Goal: Find specific page/section: Find specific page/section

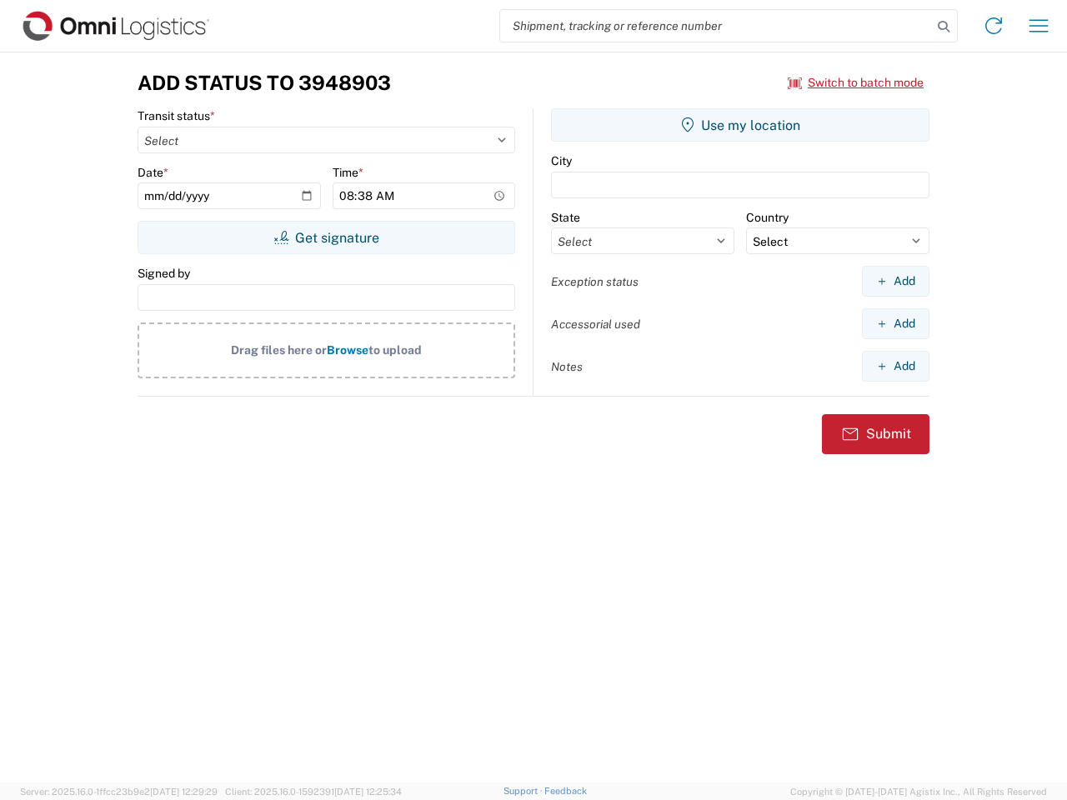
click at [716, 26] on input "search" at bounding box center [716, 26] width 432 height 32
click at [944, 27] on icon at bounding box center [943, 26] width 23 height 23
click at [994, 26] on icon at bounding box center [993, 26] width 27 height 27
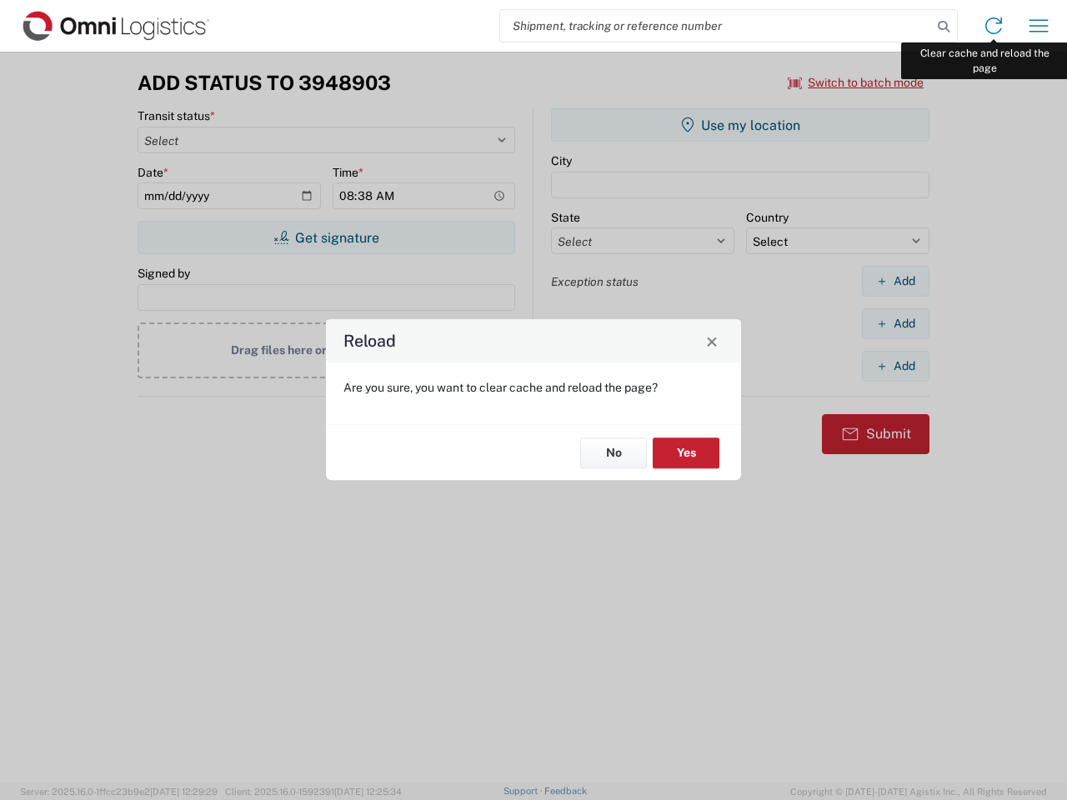
click at [1039, 26] on div "Reload Are you sure, you want to clear cache and reload the page? No Yes" at bounding box center [533, 400] width 1067 height 800
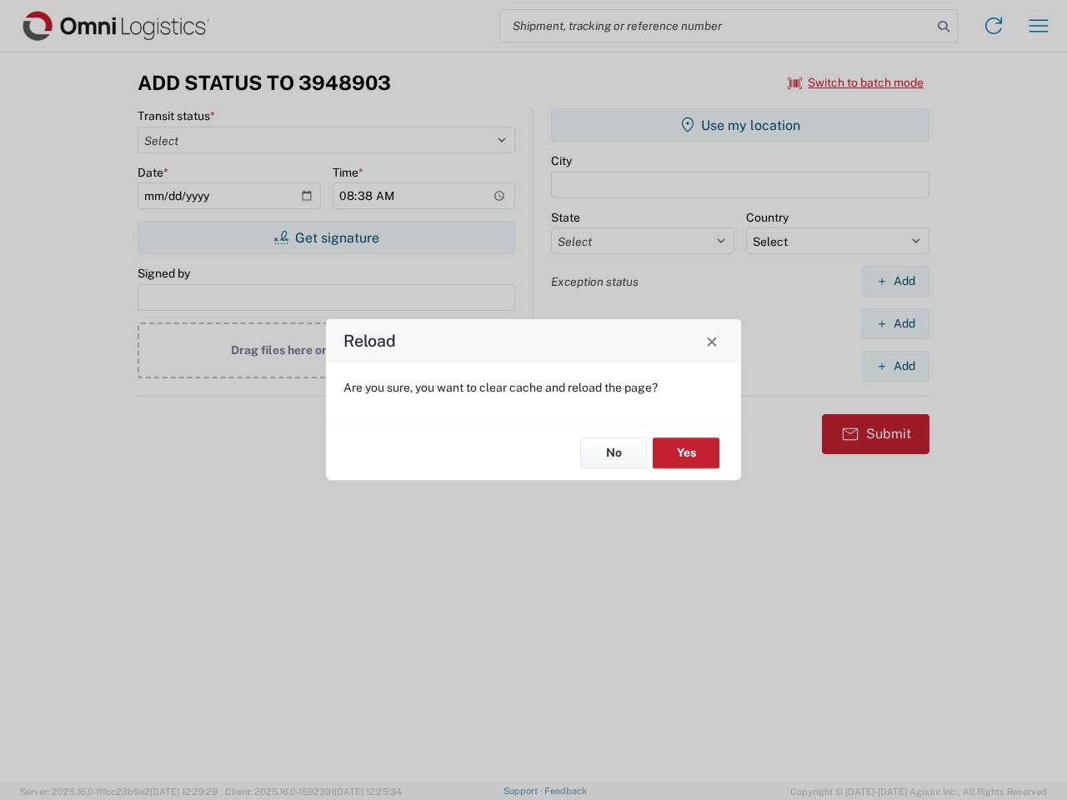
click at [856, 83] on div "Reload Are you sure, you want to clear cache and reload the page? No Yes" at bounding box center [533, 400] width 1067 height 800
click at [326, 238] on div "Reload Are you sure, you want to clear cache and reload the page? No Yes" at bounding box center [533, 400] width 1067 height 800
click at [740, 125] on div "Reload Are you sure, you want to clear cache and reload the page? No Yes" at bounding box center [533, 400] width 1067 height 800
click at [895, 281] on div "Reload Are you sure, you want to clear cache and reload the page? No Yes" at bounding box center [533, 400] width 1067 height 800
click at [895, 323] on div "Reload Are you sure, you want to clear cache and reload the page? No Yes" at bounding box center [533, 400] width 1067 height 800
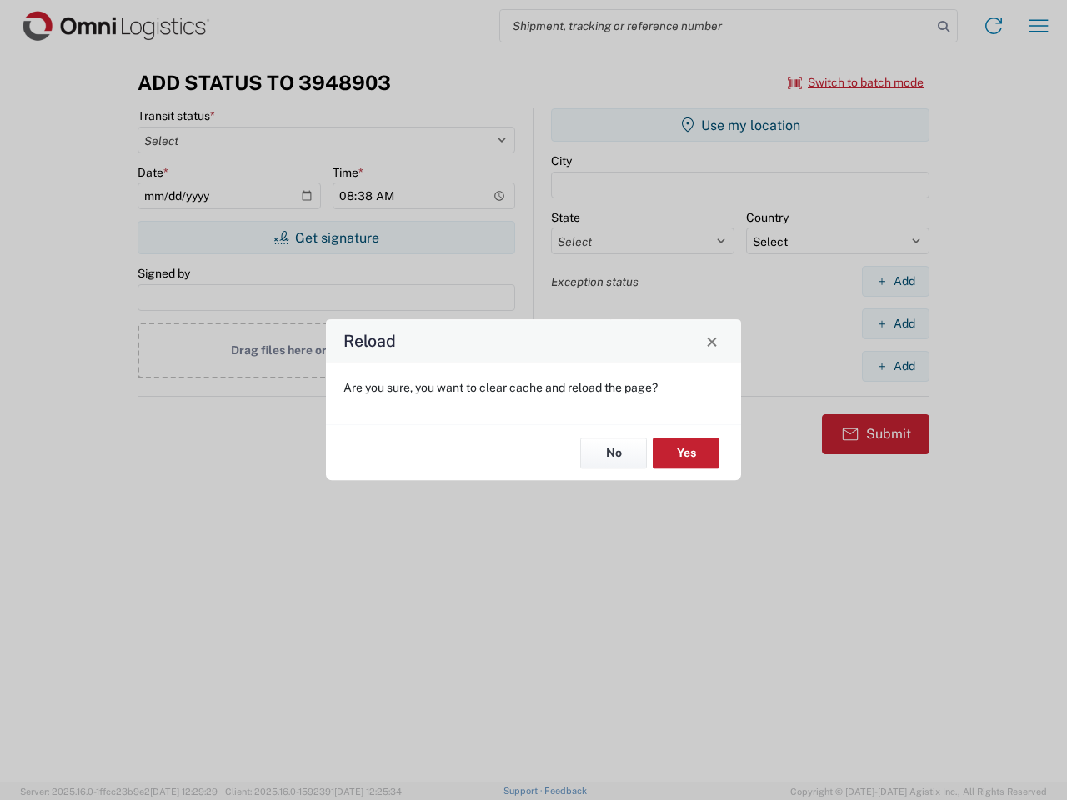
click at [895, 366] on div "Reload Are you sure, you want to clear cache and reload the page? No Yes" at bounding box center [533, 400] width 1067 height 800
